Goal: Transaction & Acquisition: Book appointment/travel/reservation

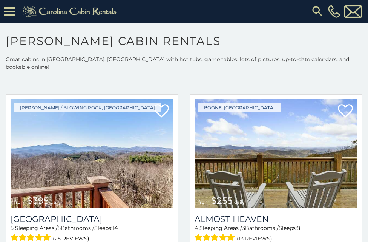
scroll to position [1290, 0]
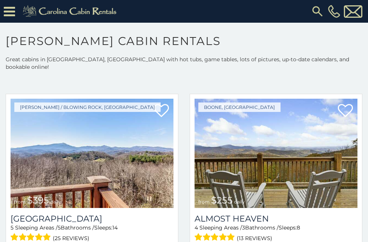
click at [278, 213] on h3 "Almost Heaven" at bounding box center [276, 218] width 163 height 10
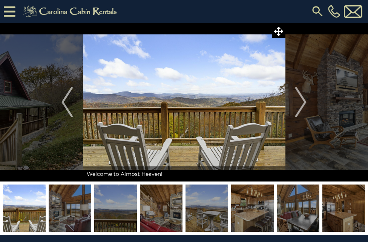
click at [303, 103] on img "Next" at bounding box center [301, 102] width 11 height 30
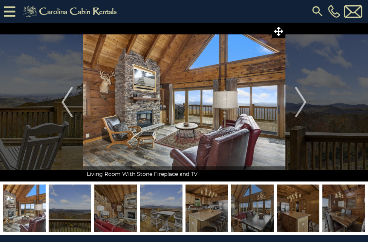
click at [305, 103] on img "Next" at bounding box center [301, 102] width 11 height 30
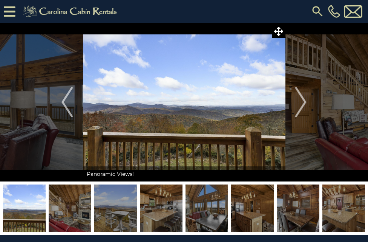
click at [301, 106] on img "Next" at bounding box center [301, 102] width 11 height 30
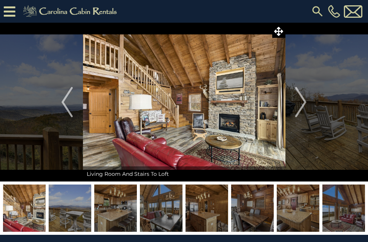
click at [306, 102] on img "Next" at bounding box center [301, 102] width 11 height 30
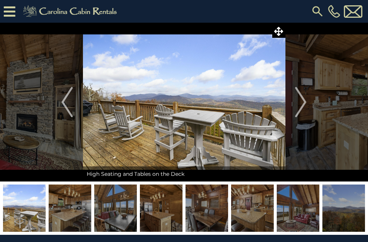
click at [305, 109] on img "Next" at bounding box center [301, 102] width 11 height 30
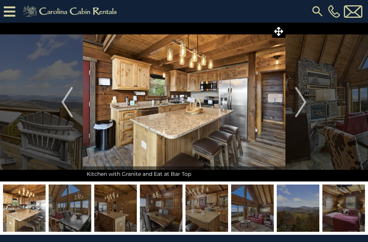
click at [306, 101] on img "Next" at bounding box center [301, 102] width 11 height 30
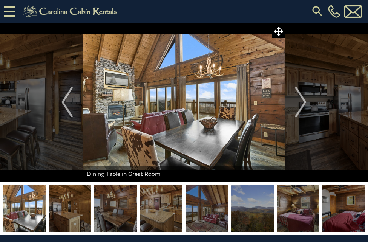
click at [304, 102] on img "Next" at bounding box center [301, 102] width 11 height 30
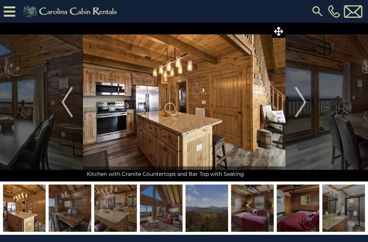
click at [313, 96] on button "Next" at bounding box center [301, 102] width 32 height 159
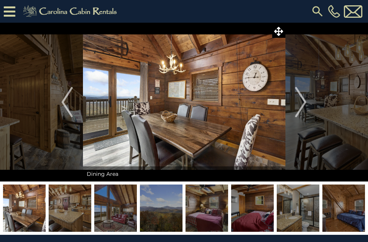
click at [166, 218] on img at bounding box center [161, 207] width 43 height 47
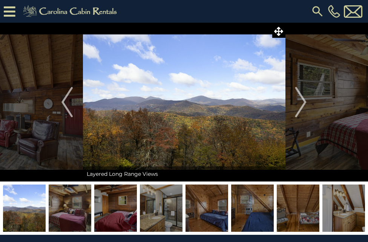
click at [207, 212] on img at bounding box center [207, 207] width 43 height 47
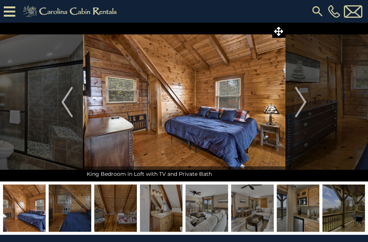
click at [257, 210] on img at bounding box center [252, 207] width 43 height 47
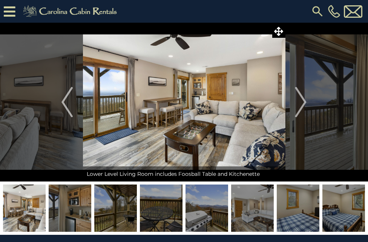
click at [348, 216] on img at bounding box center [344, 207] width 43 height 47
